Goal: Task Accomplishment & Management: Manage account settings

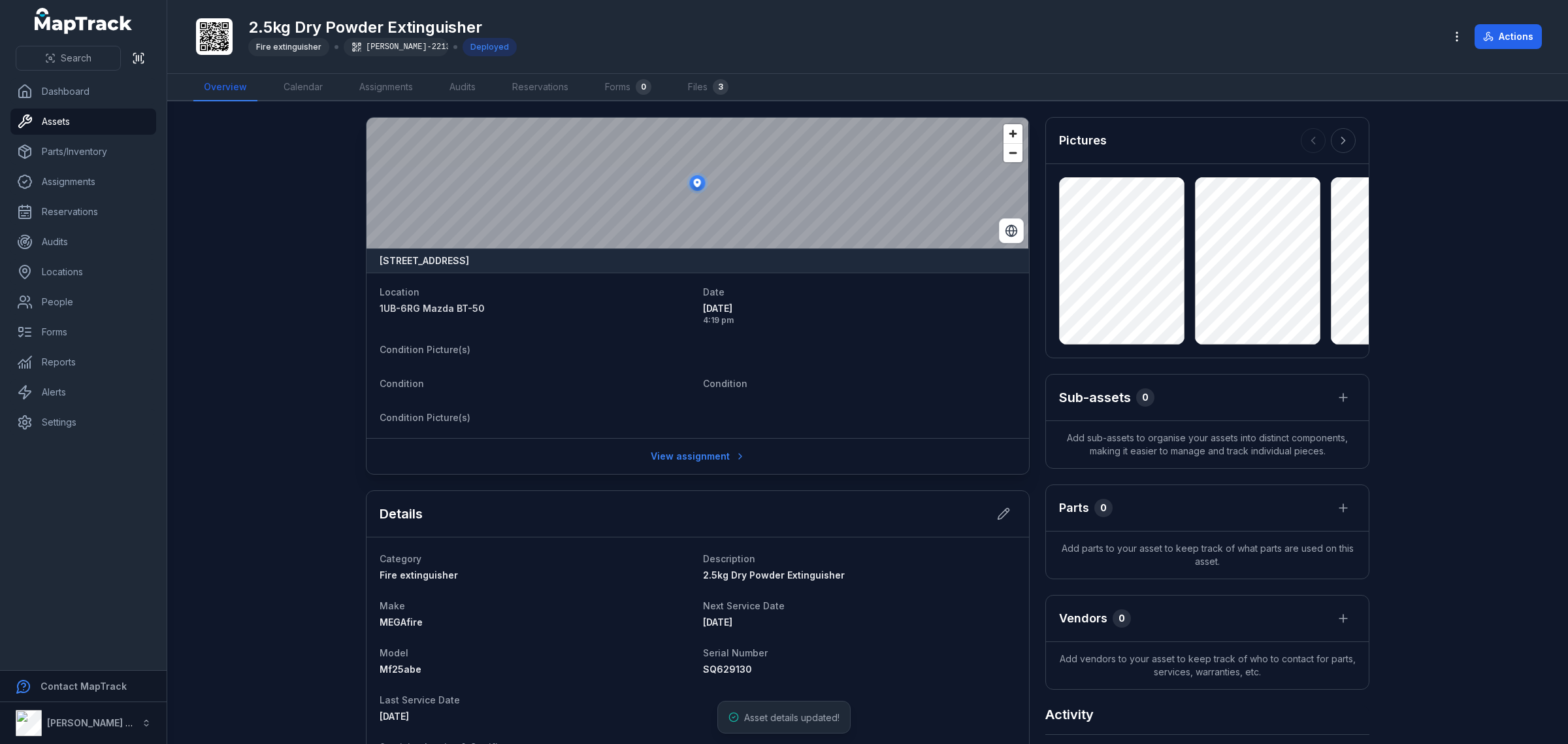
scroll to position [831, 0]
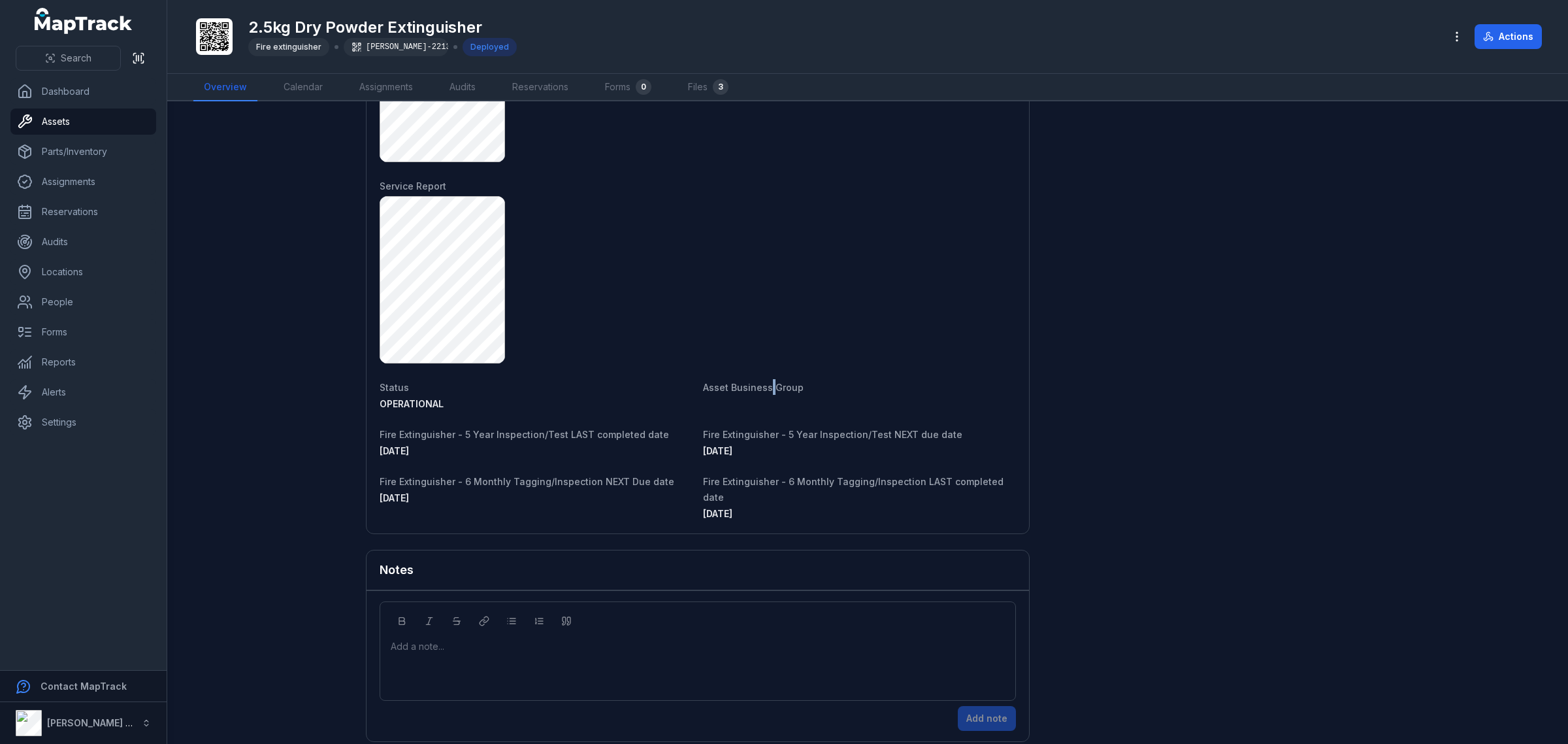
click at [766, 387] on span "Asset Business Group" at bounding box center [753, 387] width 100 height 11
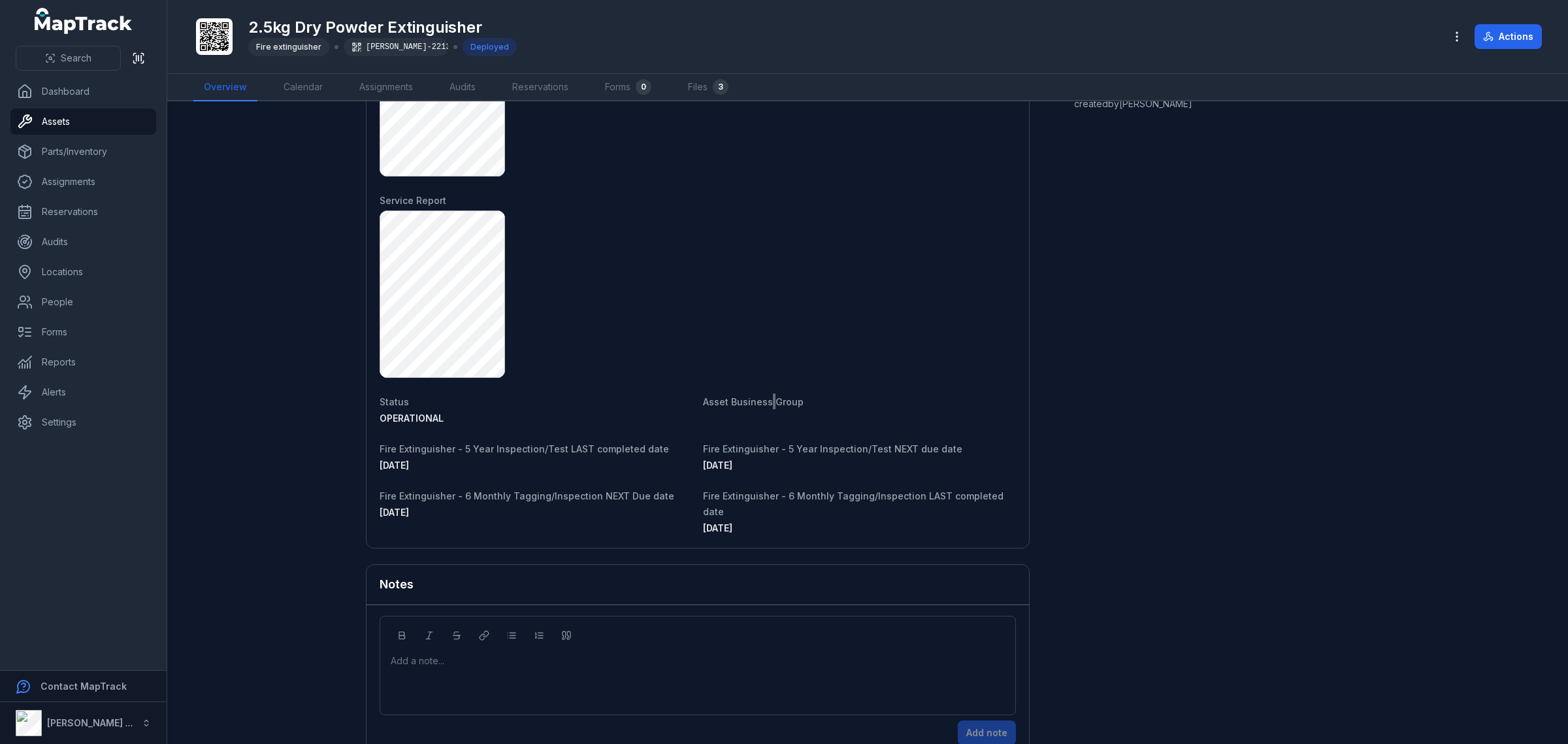
scroll to position [817, 0]
click at [769, 460] on div "[DATE]" at bounding box center [860, 464] width 313 height 13
click at [717, 465] on span "[DATE]" at bounding box center [718, 463] width 29 height 11
click at [808, 462] on div "[DATE]" at bounding box center [860, 464] width 313 height 13
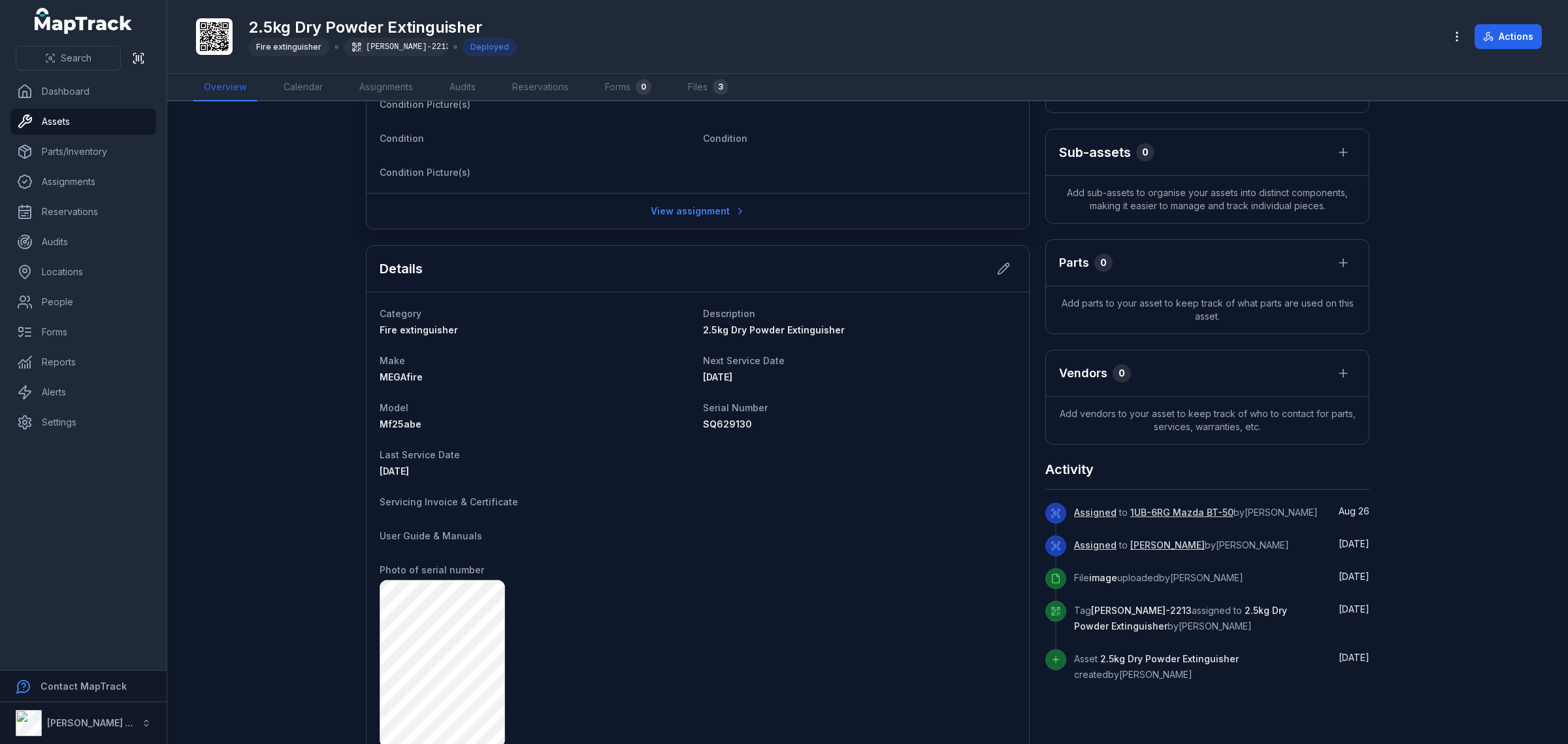
scroll to position [327, 0]
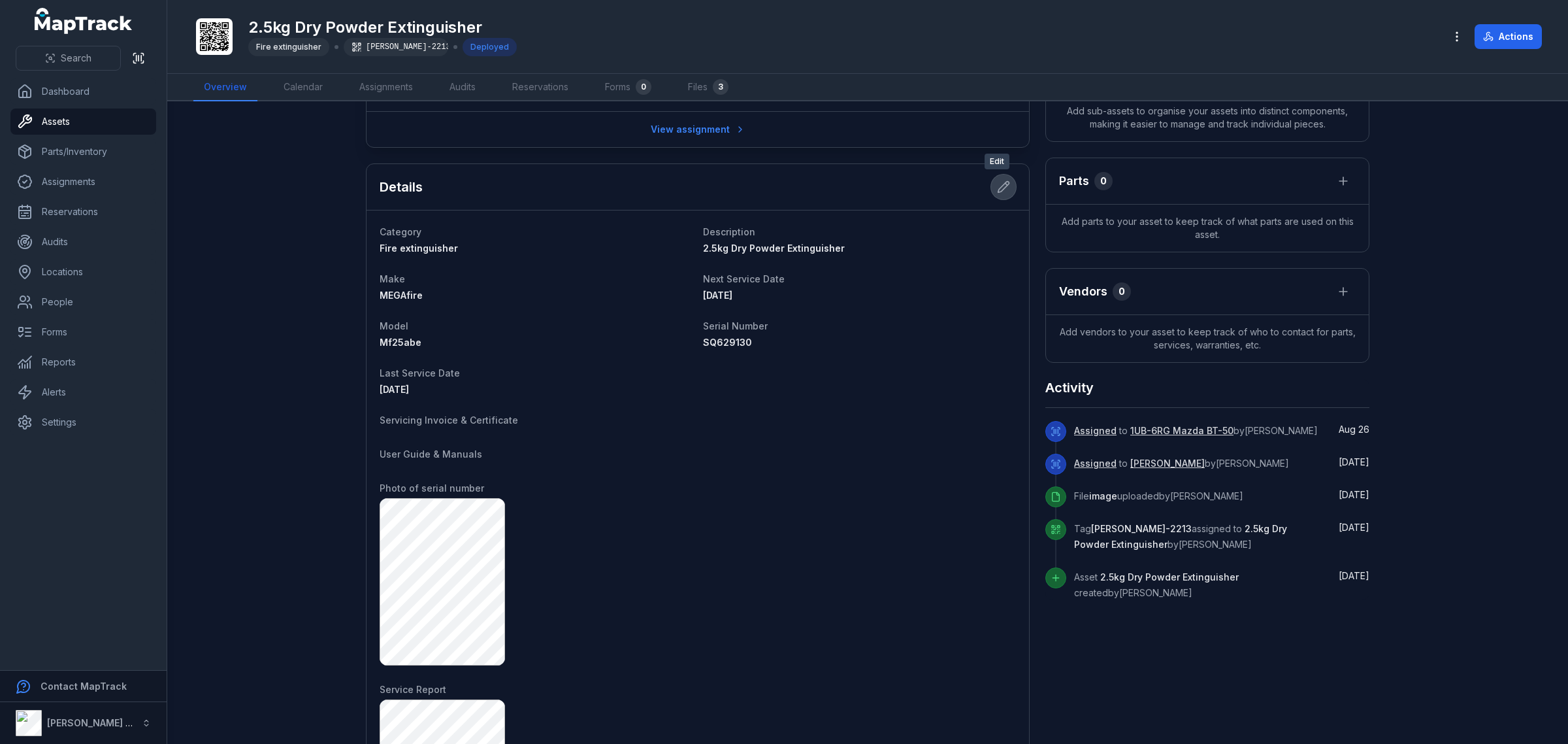
click at [1003, 192] on icon at bounding box center [1003, 186] width 13 height 13
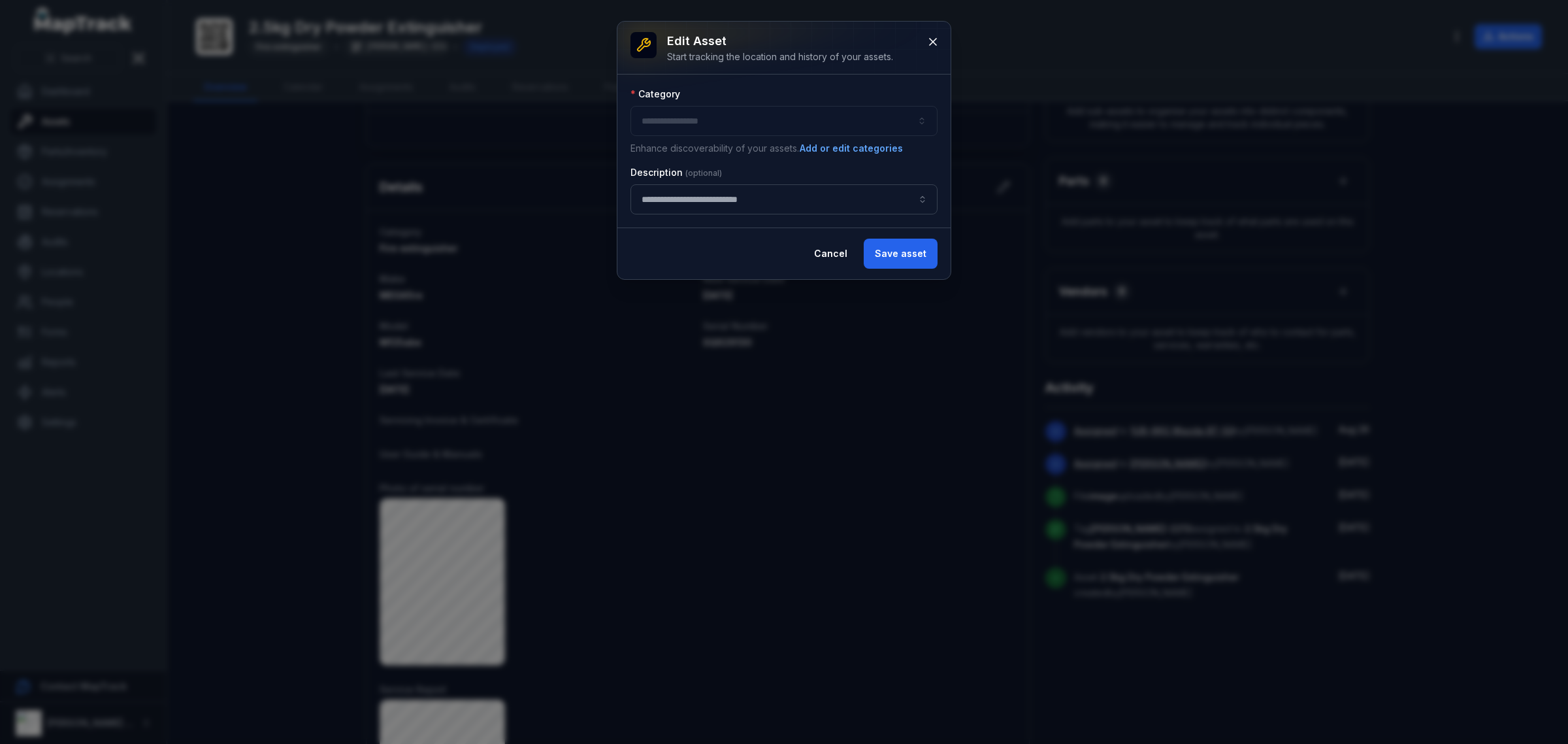
type input "**********"
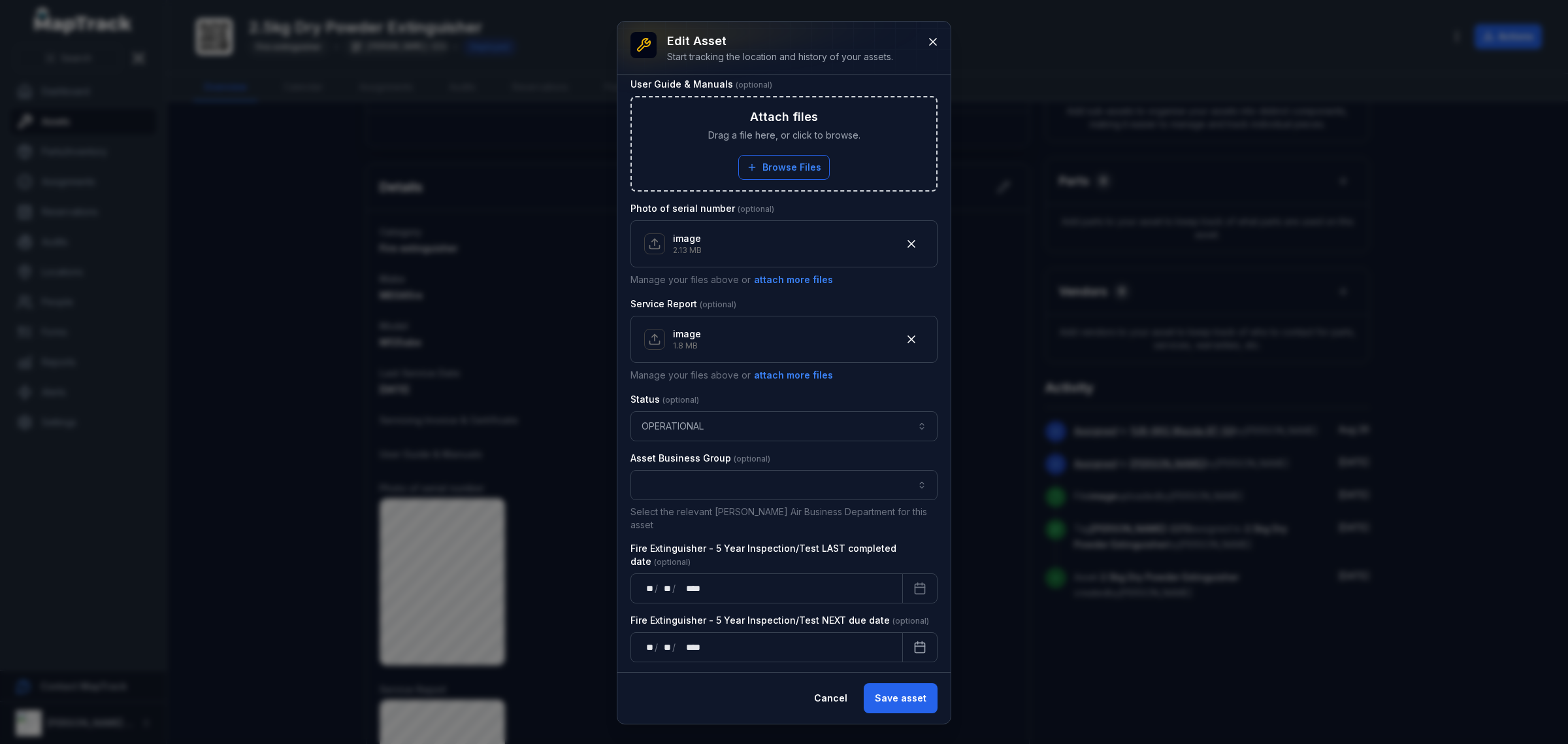
scroll to position [572, 0]
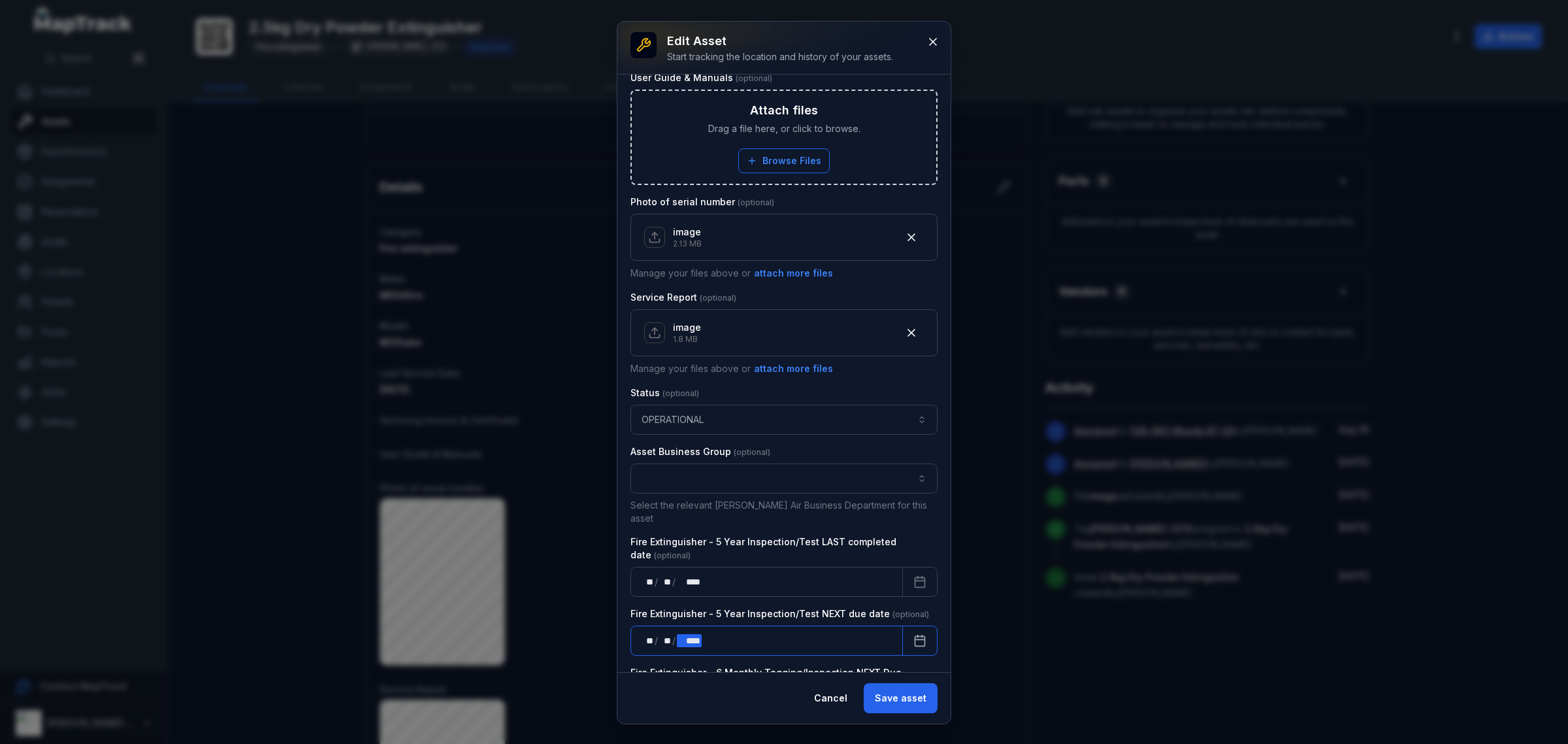
click at [707, 635] on div "** ** / ** ** / **** ****" at bounding box center [766, 640] width 272 height 30
click at [707, 630] on div "** ** / ** ** / **** ****" at bounding box center [766, 640] width 272 height 30
click at [709, 628] on div "** ** / ** ** / **** ****" at bounding box center [766, 640] width 272 height 30
click at [914, 636] on icon "Calendar" at bounding box center [920, 640] width 13 height 13
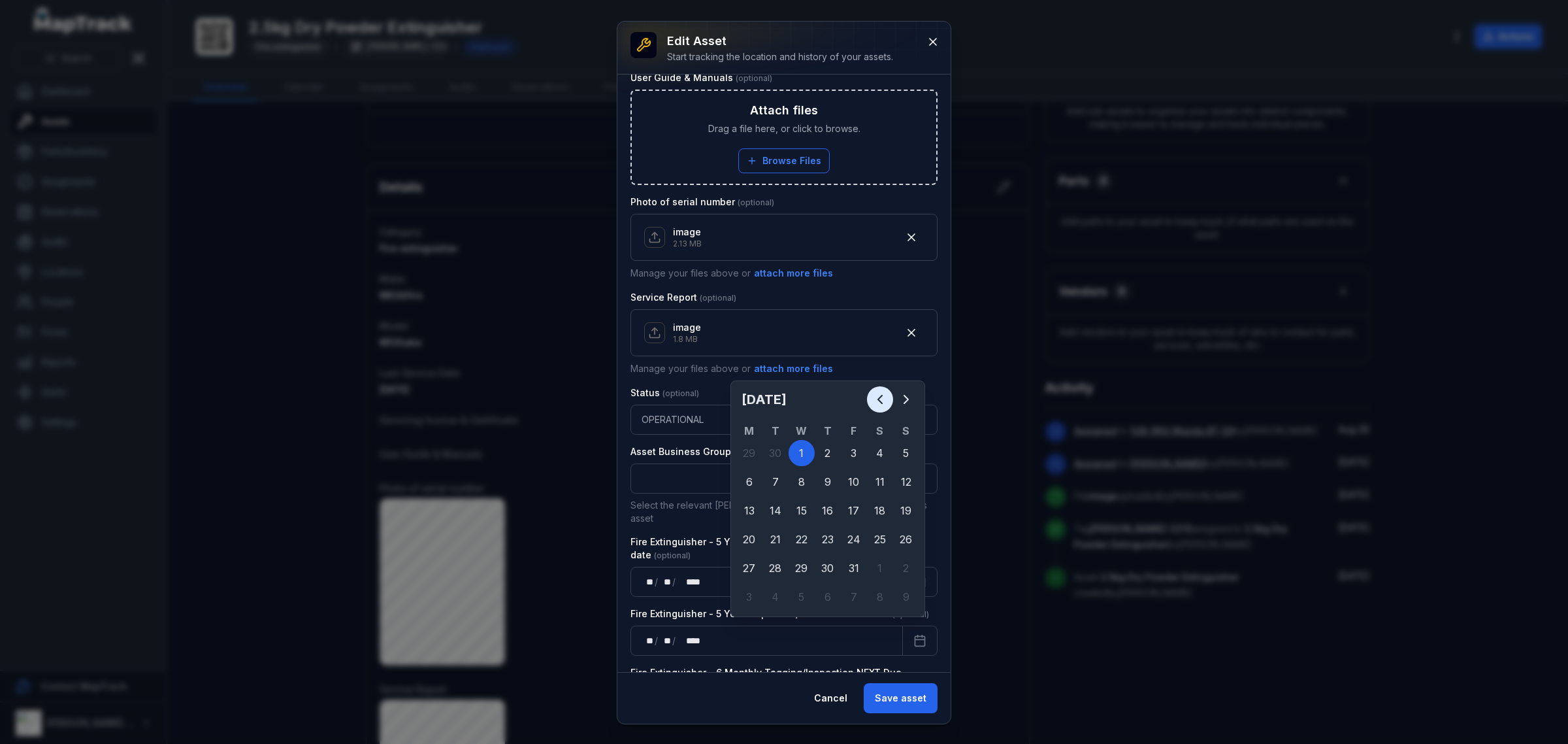
click at [872, 399] on icon "Previous" at bounding box center [880, 399] width 15 height 15
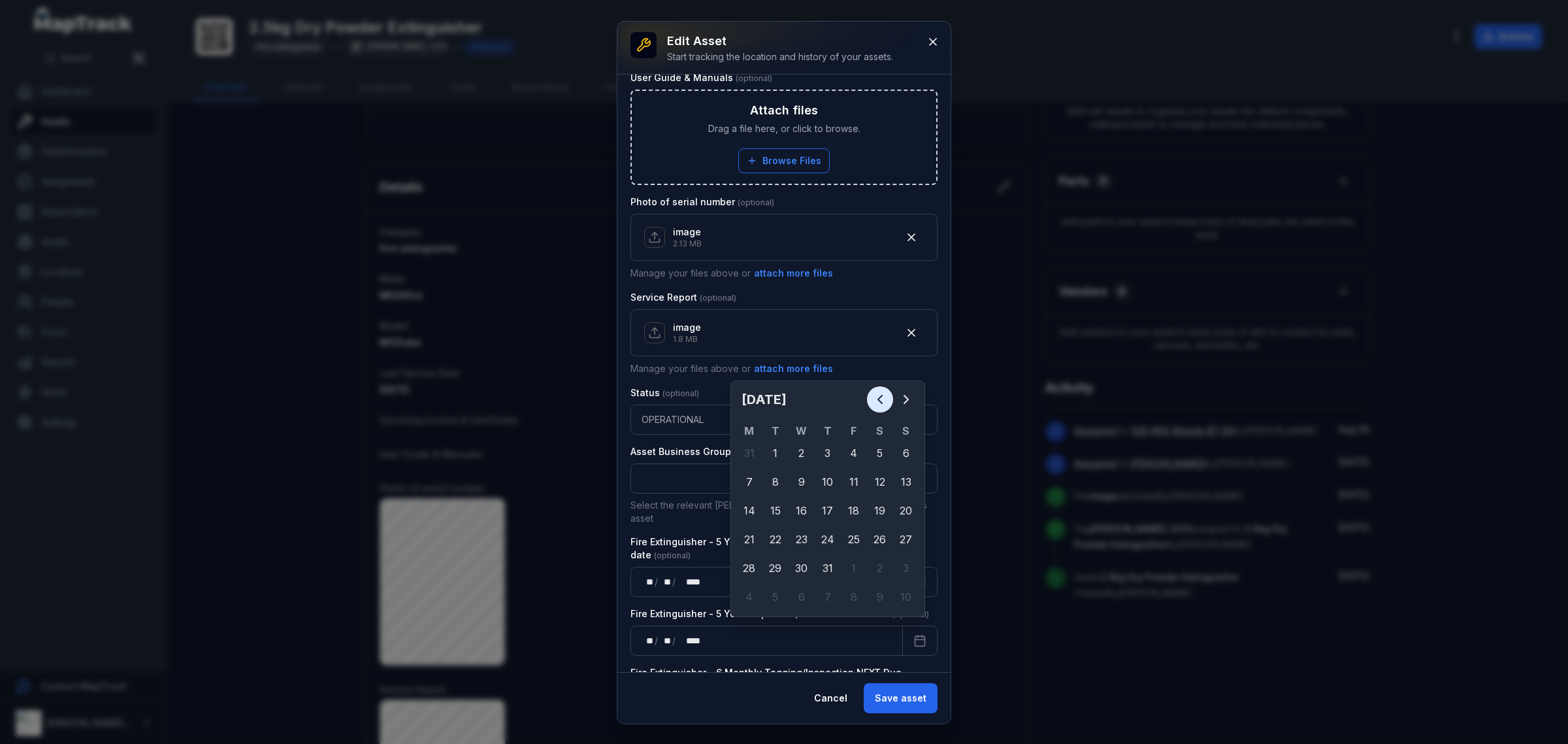
click at [872, 399] on icon "Previous" at bounding box center [880, 399] width 15 height 15
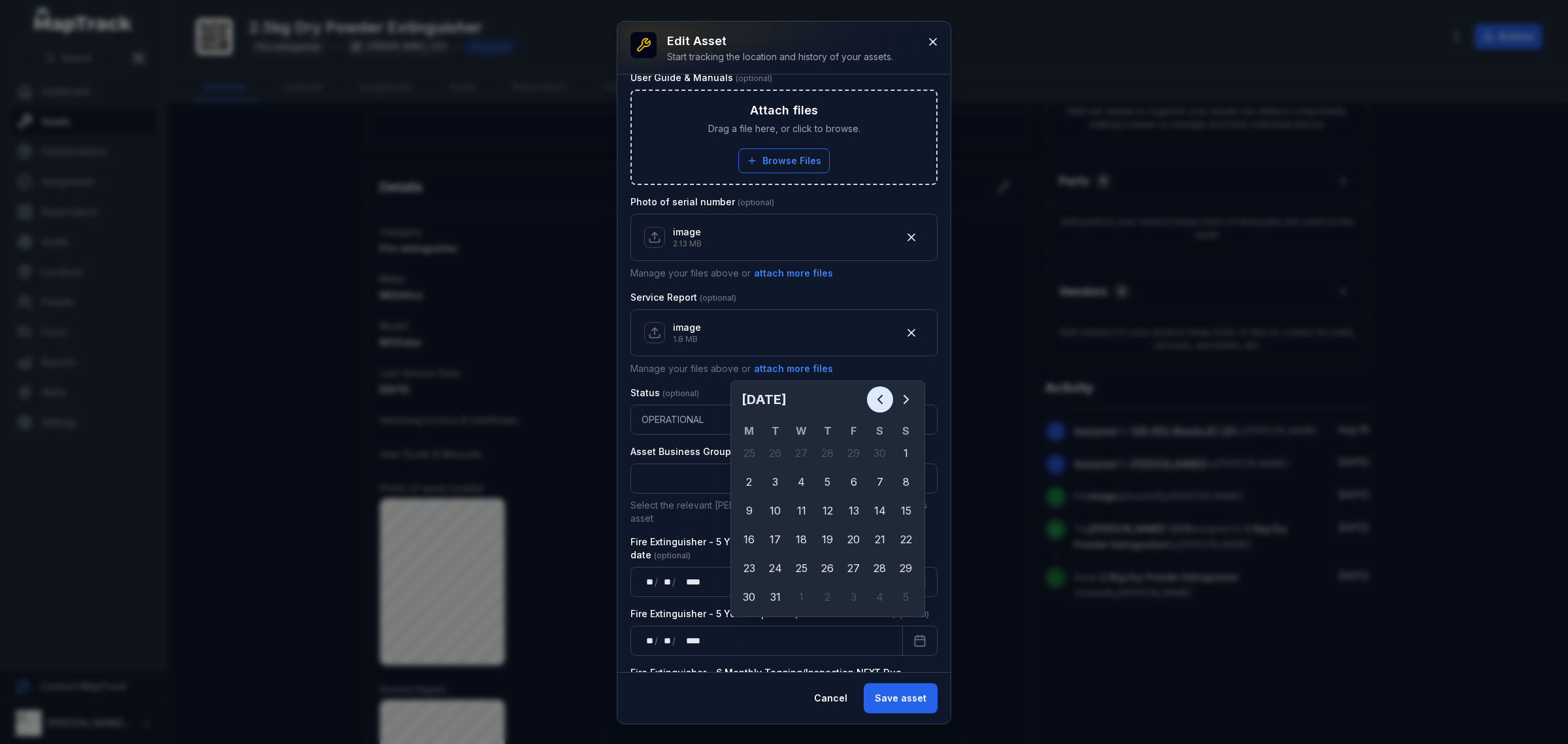
click at [872, 399] on icon "Previous" at bounding box center [880, 399] width 15 height 15
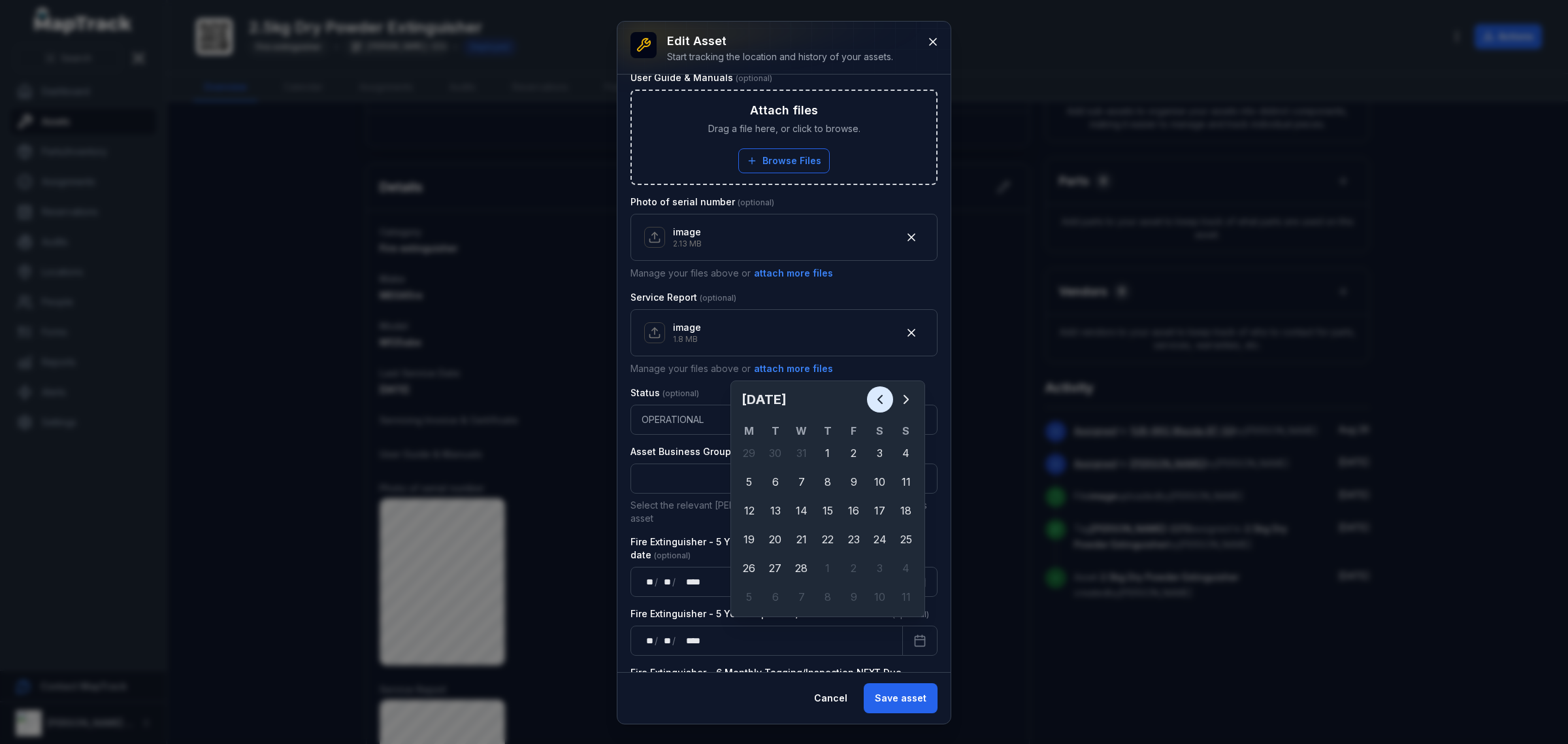
click at [872, 399] on icon "Previous" at bounding box center [880, 399] width 15 height 15
click at [874, 401] on icon "Previous" at bounding box center [880, 399] width 15 height 15
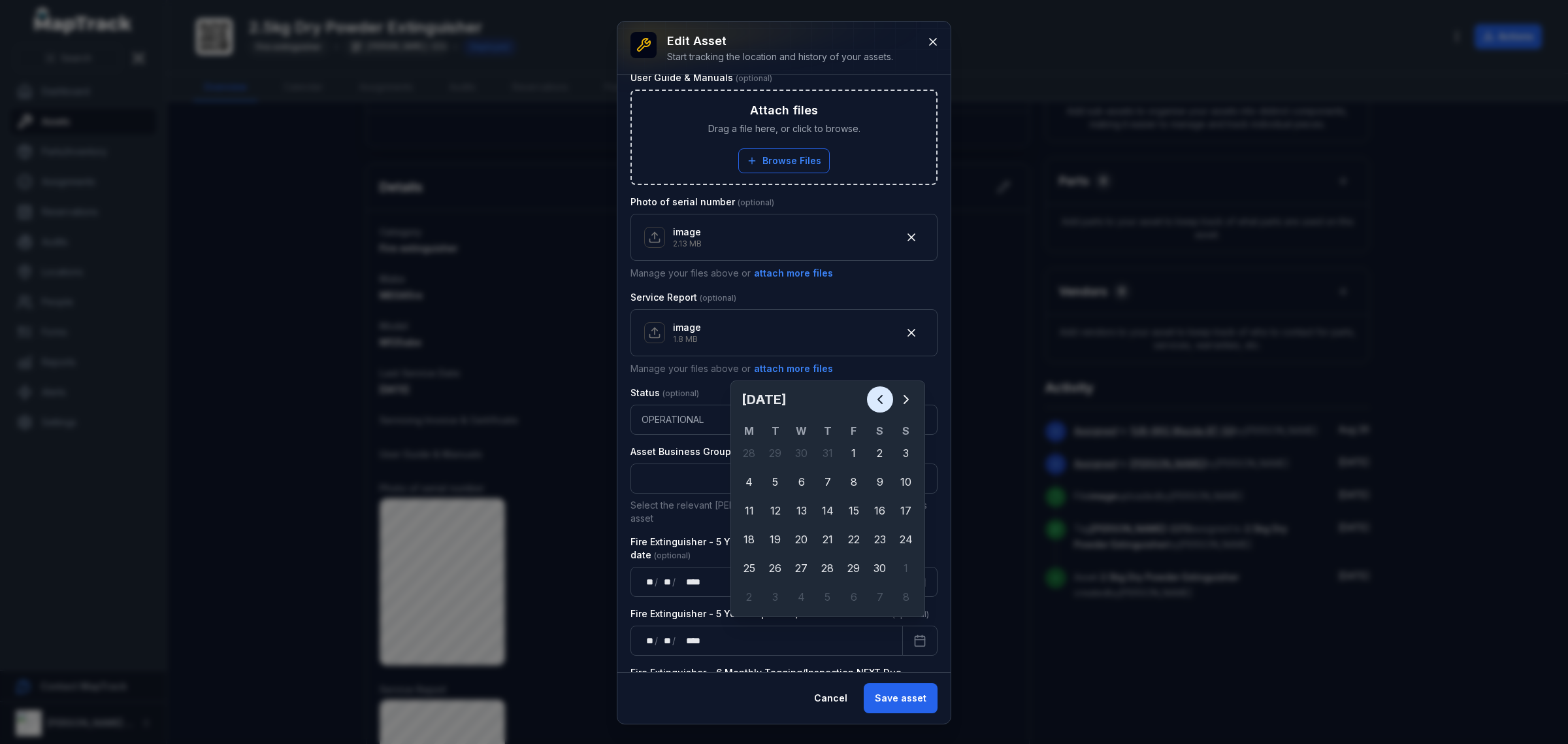
click at [874, 401] on icon "Previous" at bounding box center [880, 399] width 15 height 15
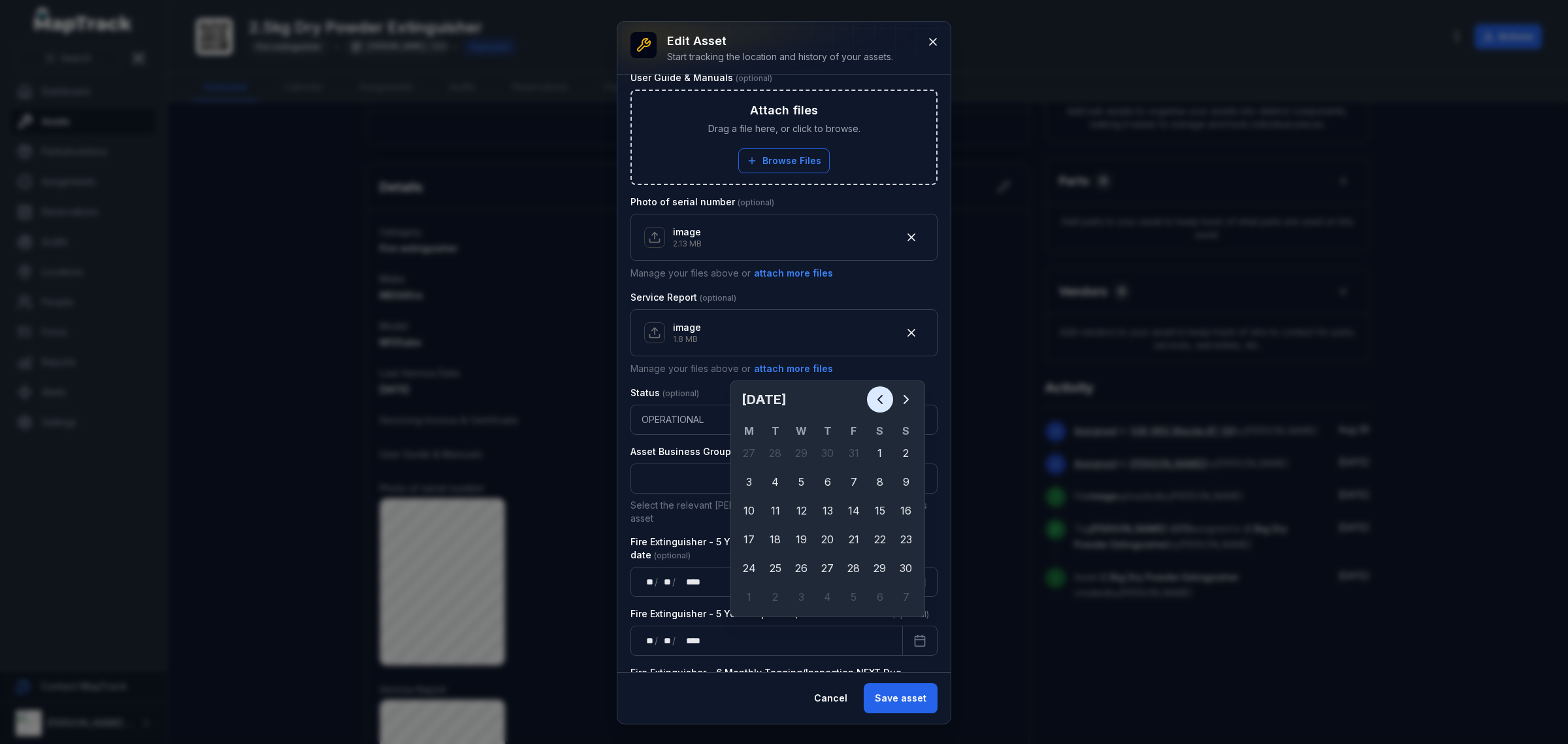
click at [881, 394] on icon "Previous" at bounding box center [880, 399] width 15 height 15
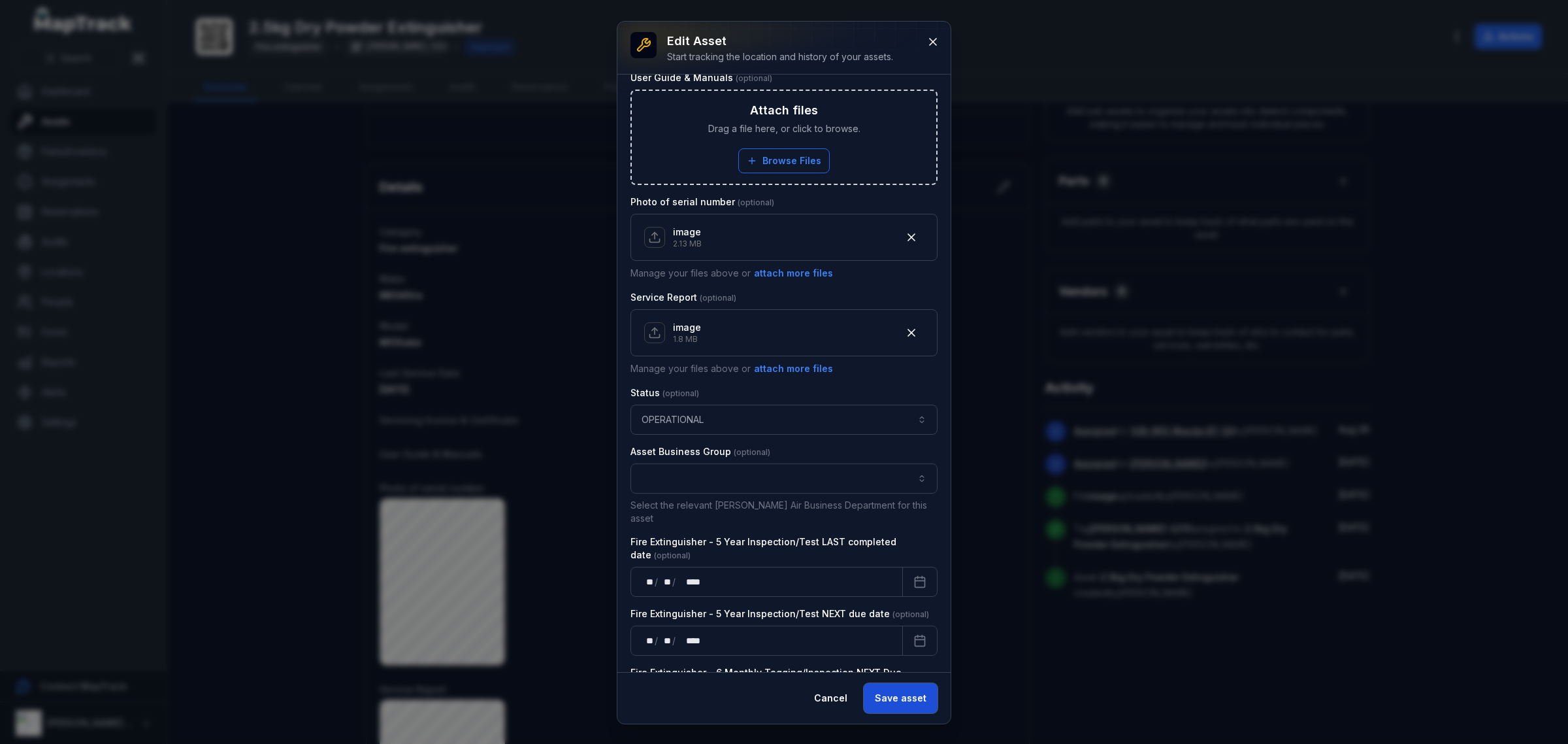
click at [925, 697] on button "Save asset" at bounding box center [901, 698] width 74 height 30
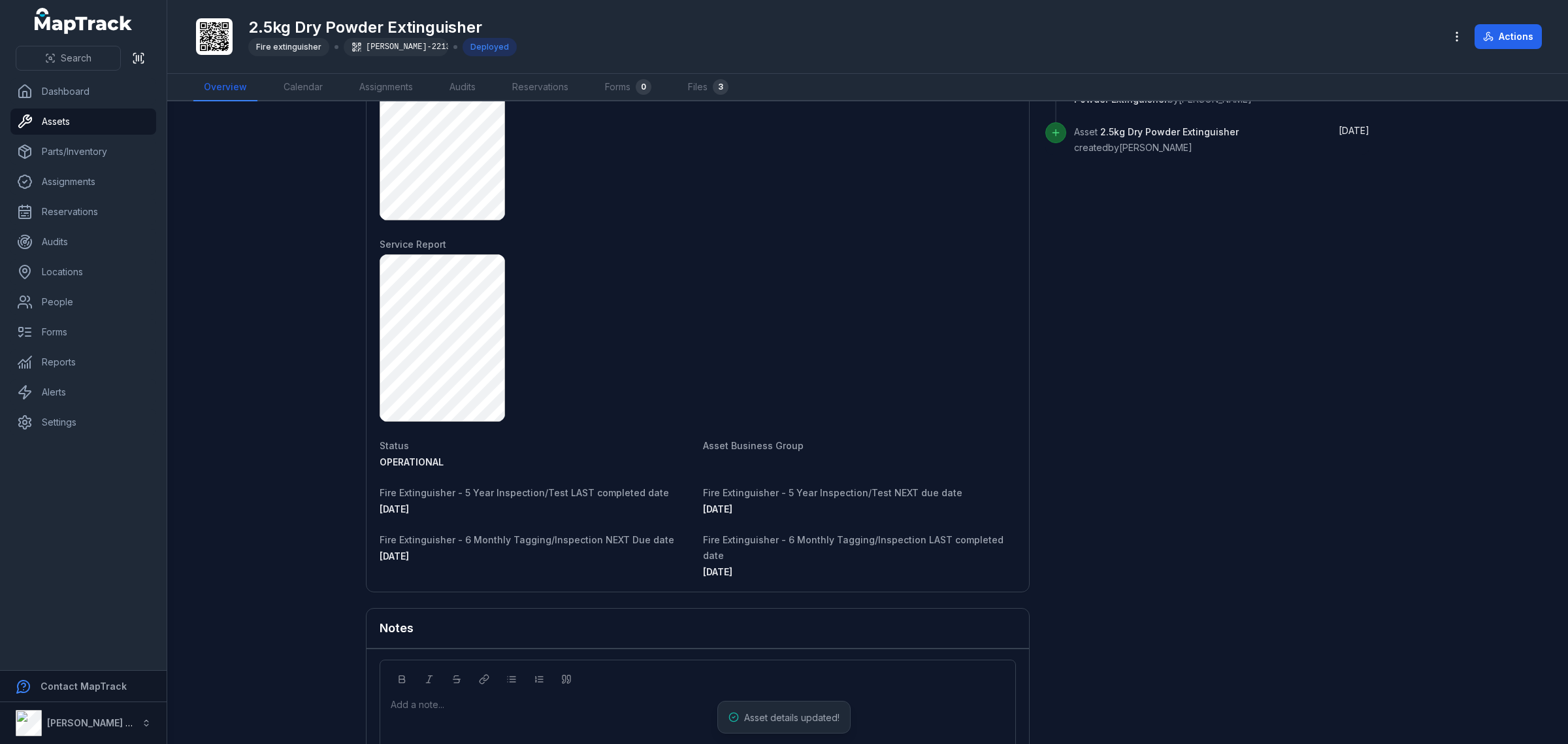
scroll to position [831, 0]
